Goal: Information Seeking & Learning: Learn about a topic

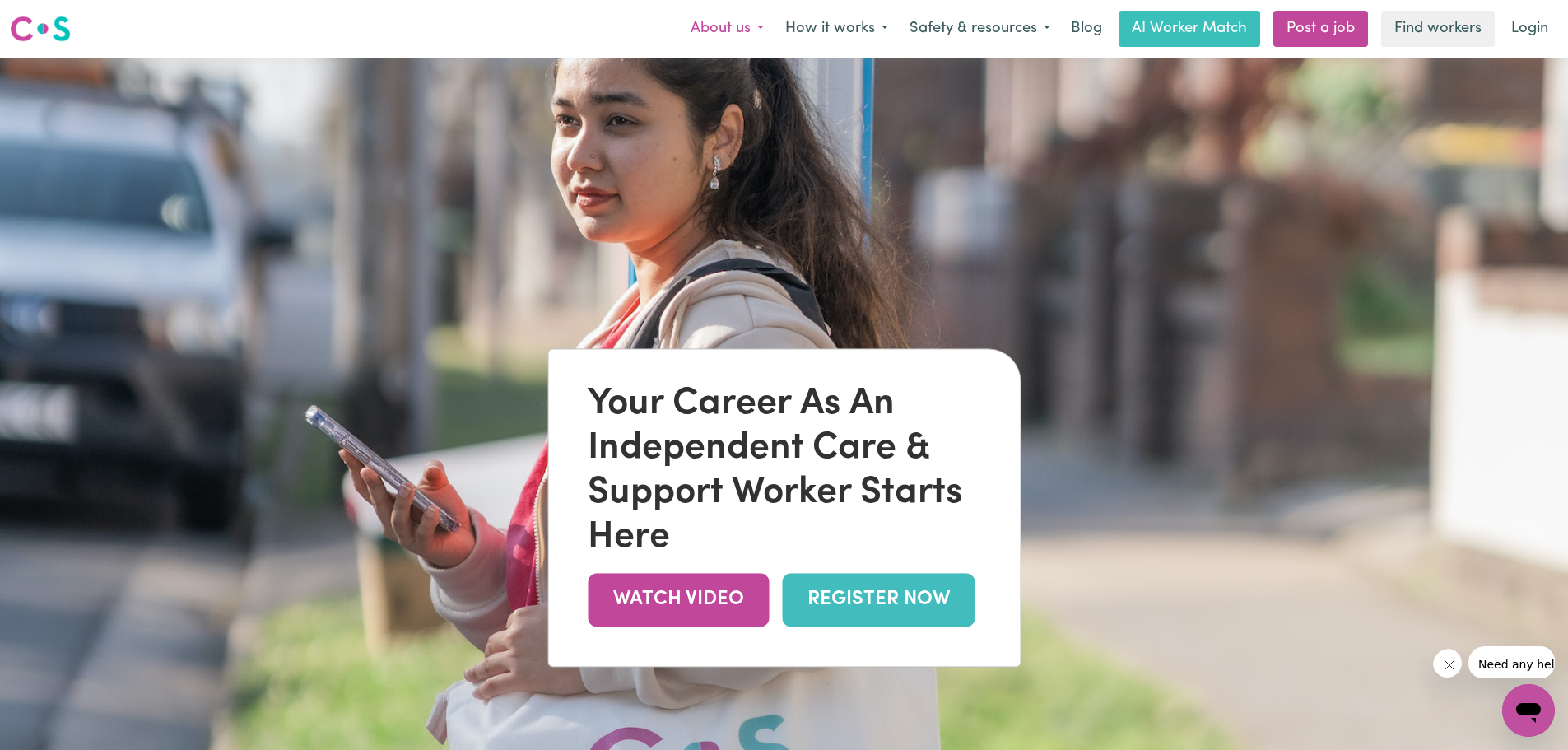
click at [774, 35] on button "About us" at bounding box center [727, 29] width 94 height 35
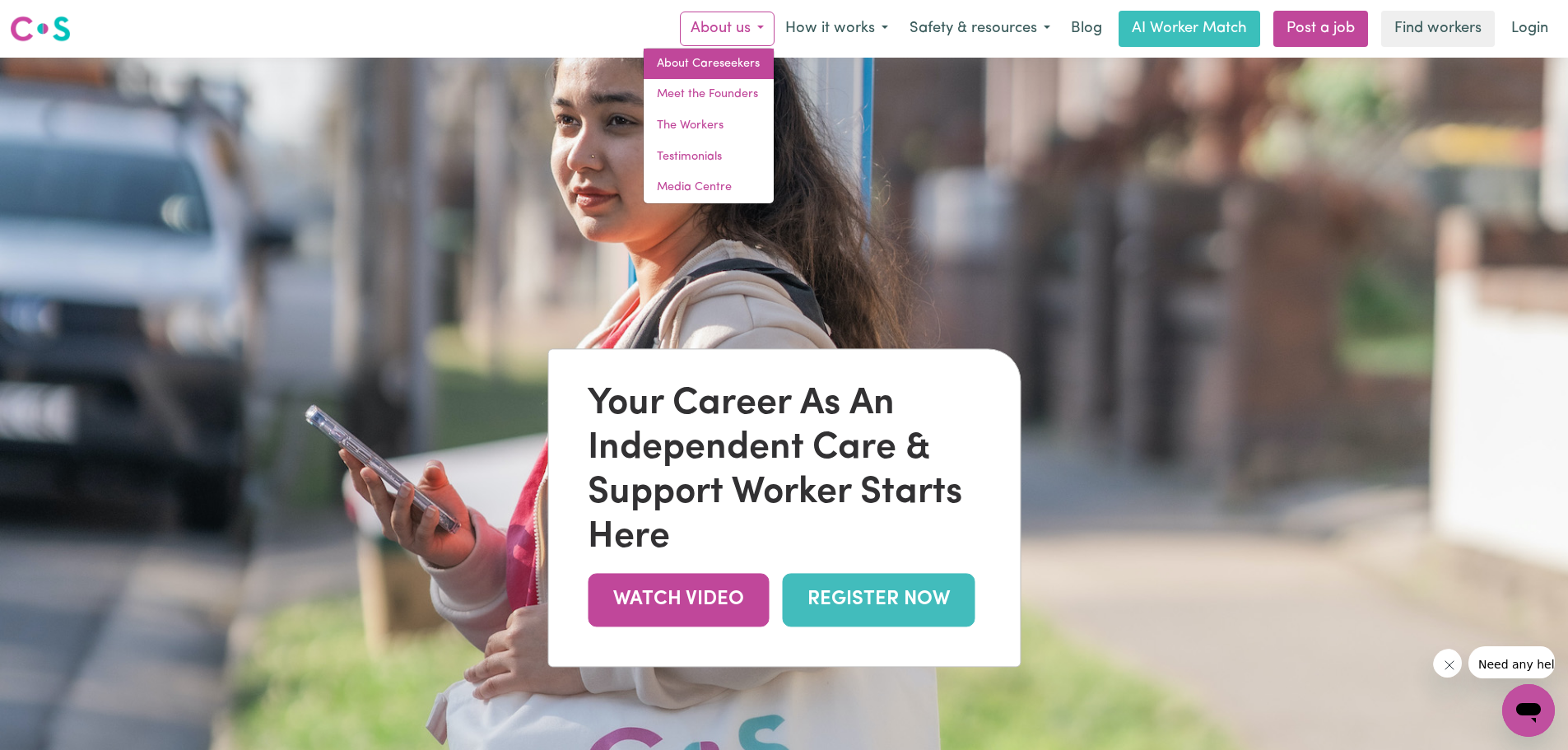
click at [774, 60] on link "About Careseekers" at bounding box center [709, 64] width 130 height 31
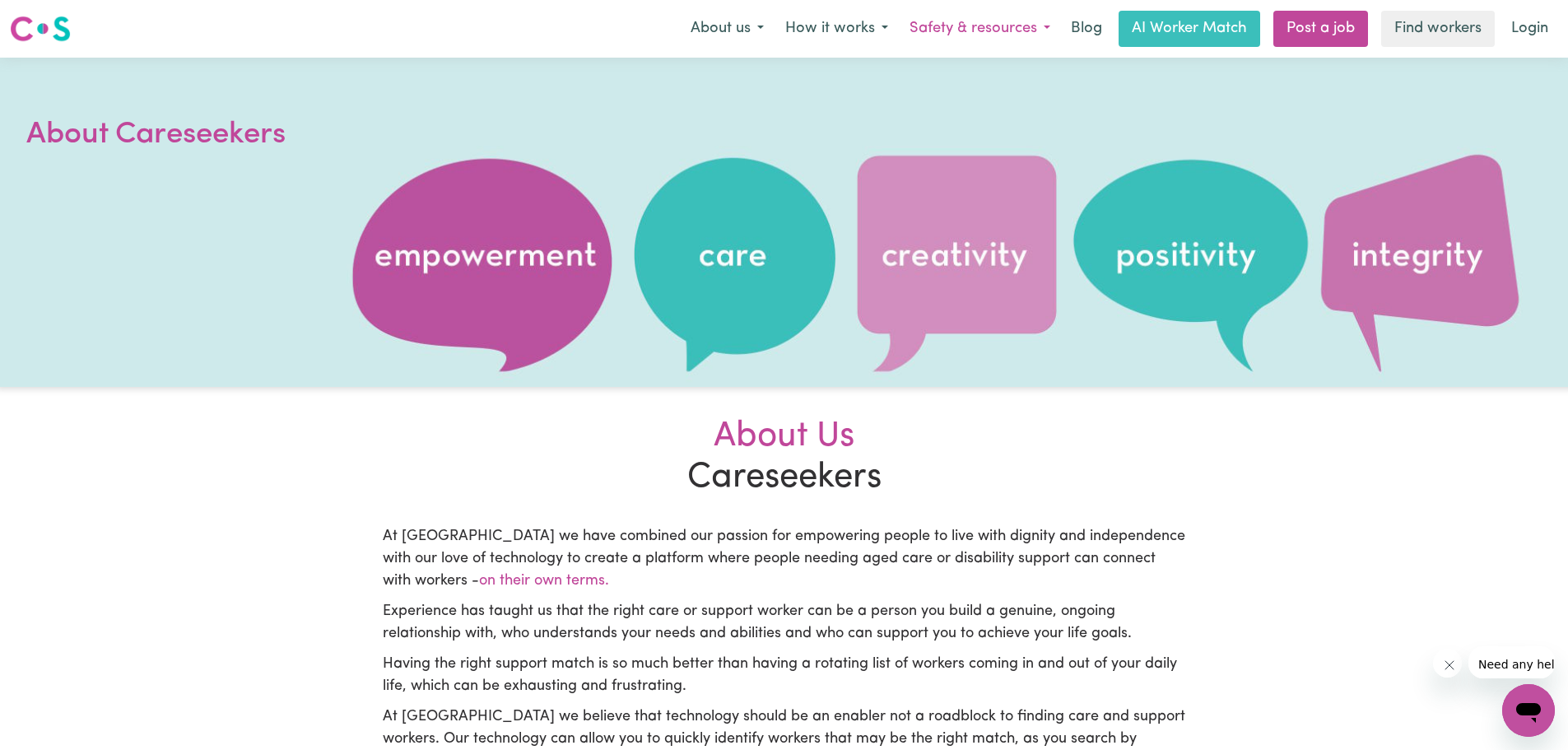
click at [1061, 25] on button "Safety & resources" at bounding box center [980, 29] width 162 height 35
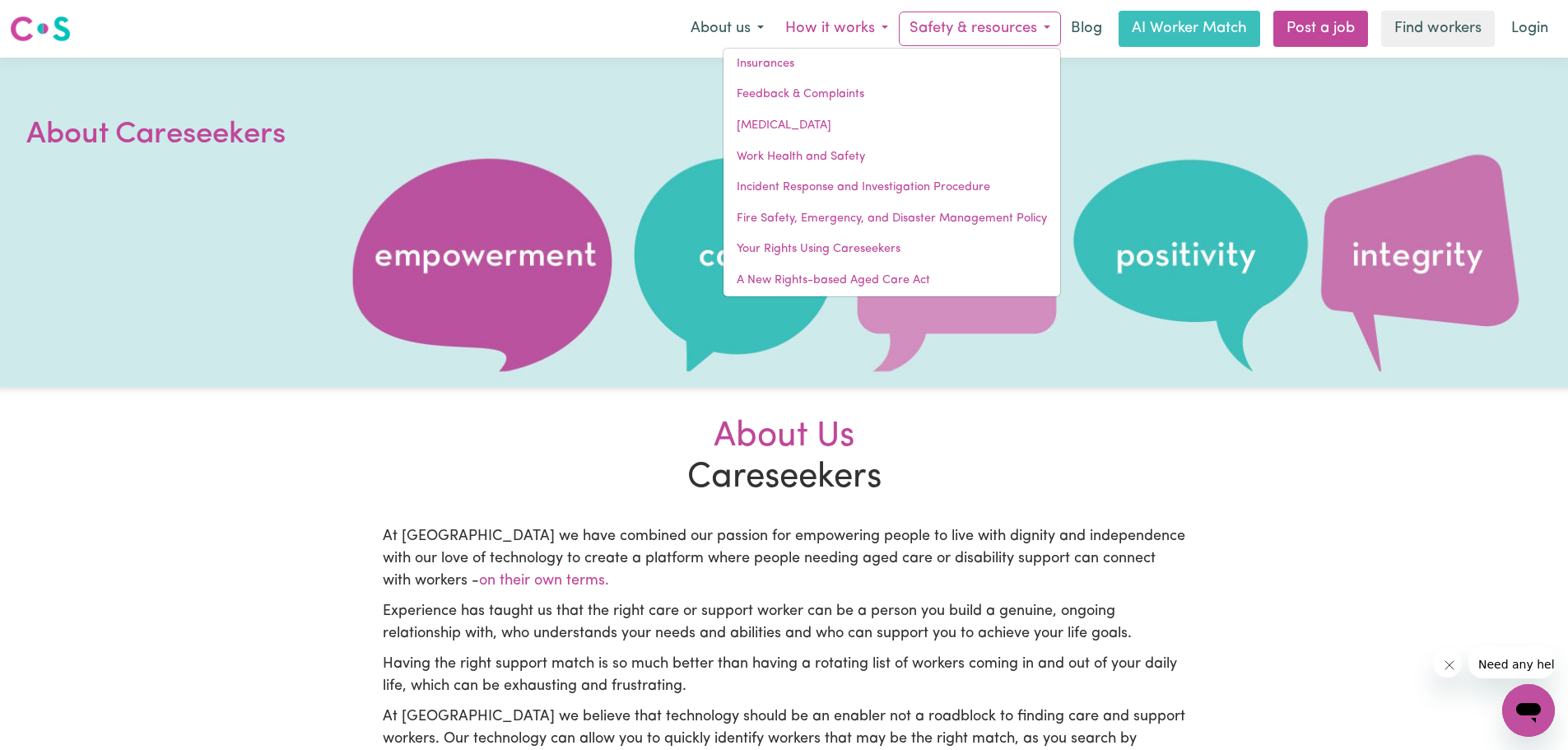
click at [899, 24] on button "How it works" at bounding box center [837, 29] width 125 height 35
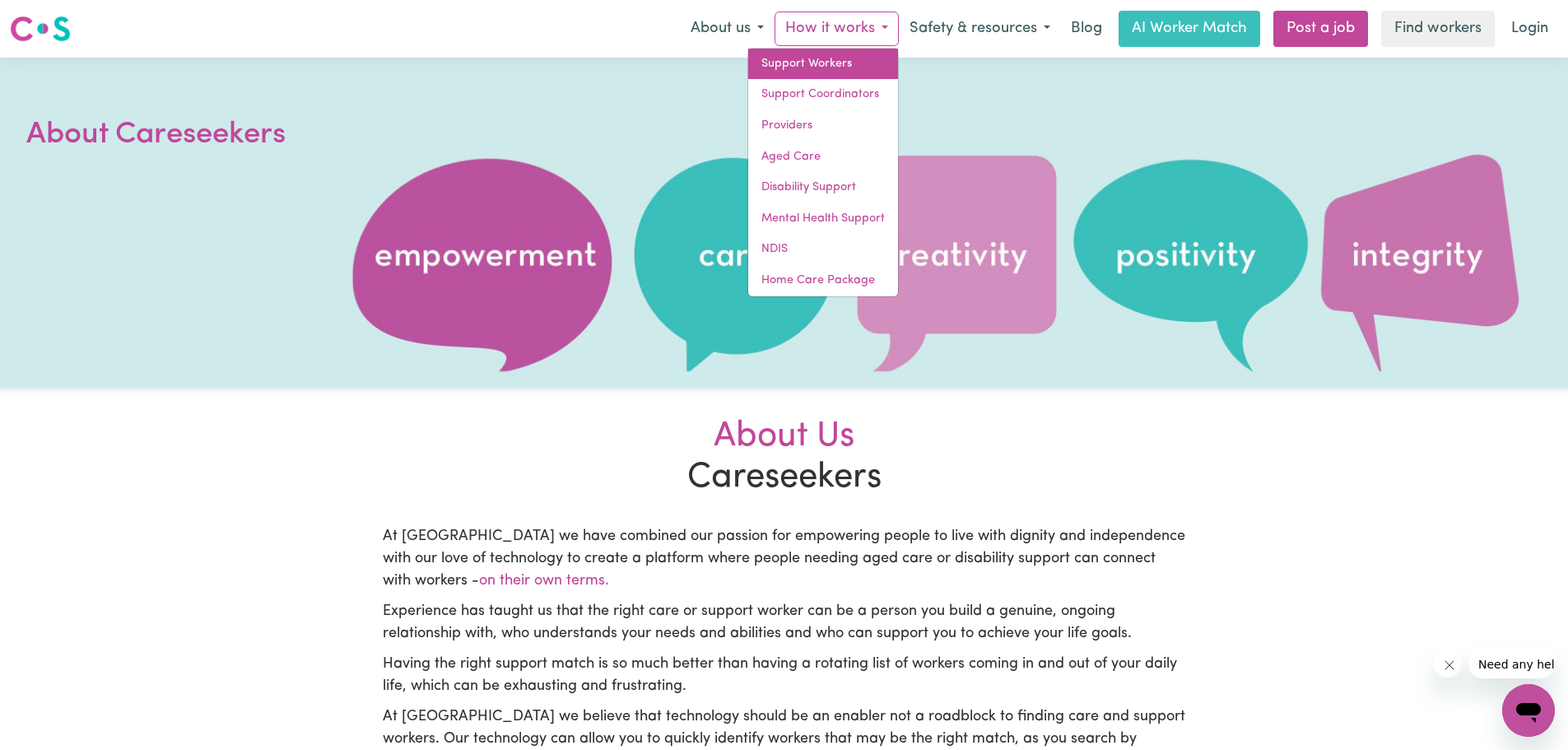
click at [898, 54] on link "Support Workers" at bounding box center [823, 64] width 150 height 31
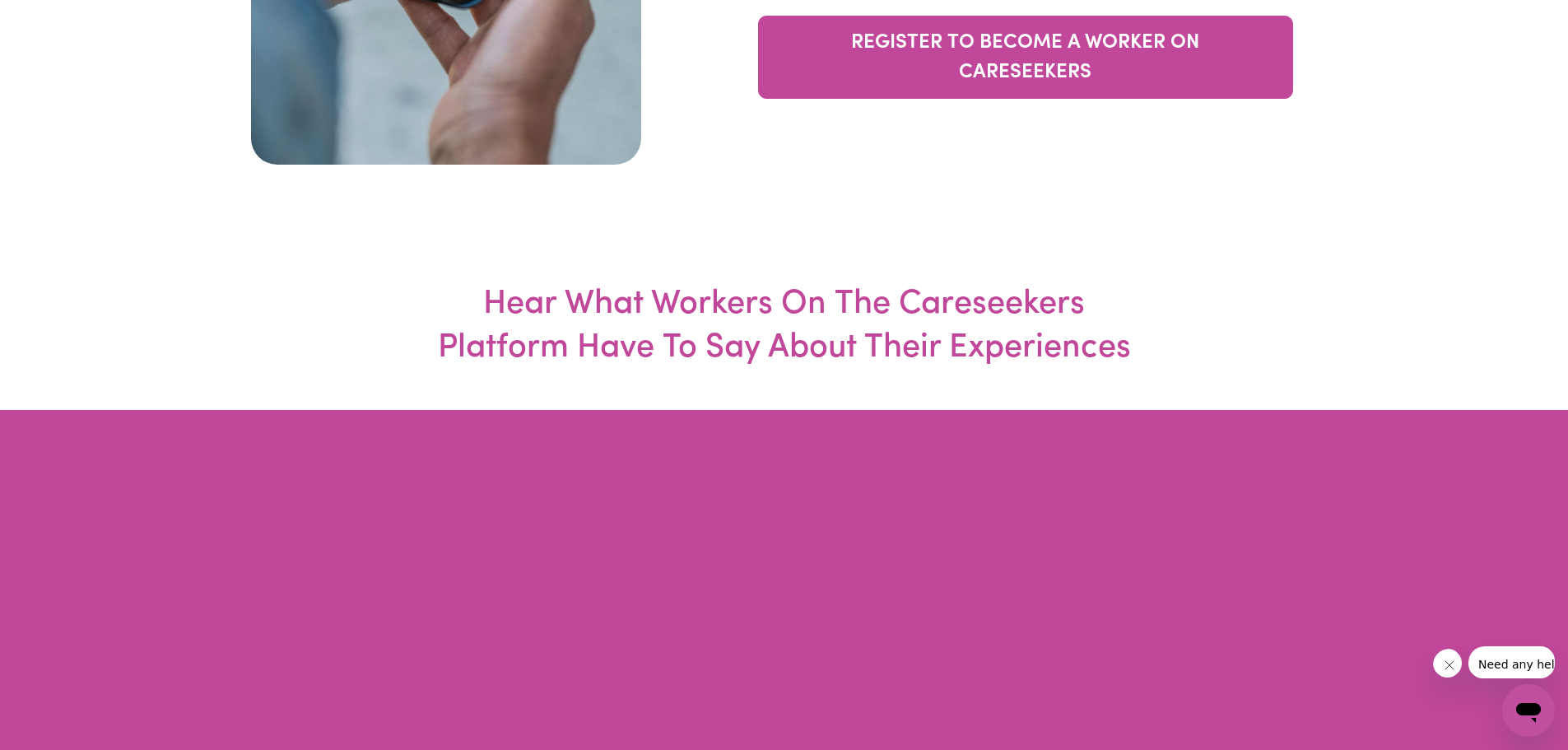
scroll to position [5596, 0]
